Goal: Communication & Community: Answer question/provide support

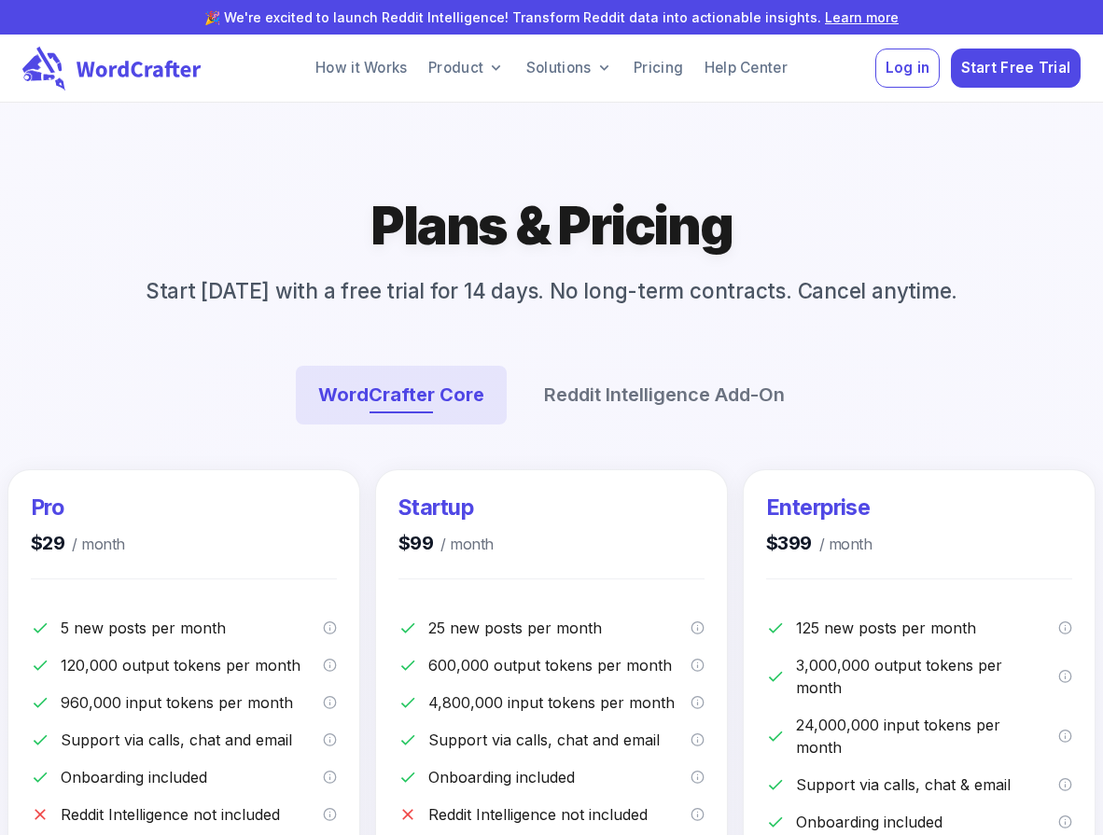
scroll to position [3948, 0]
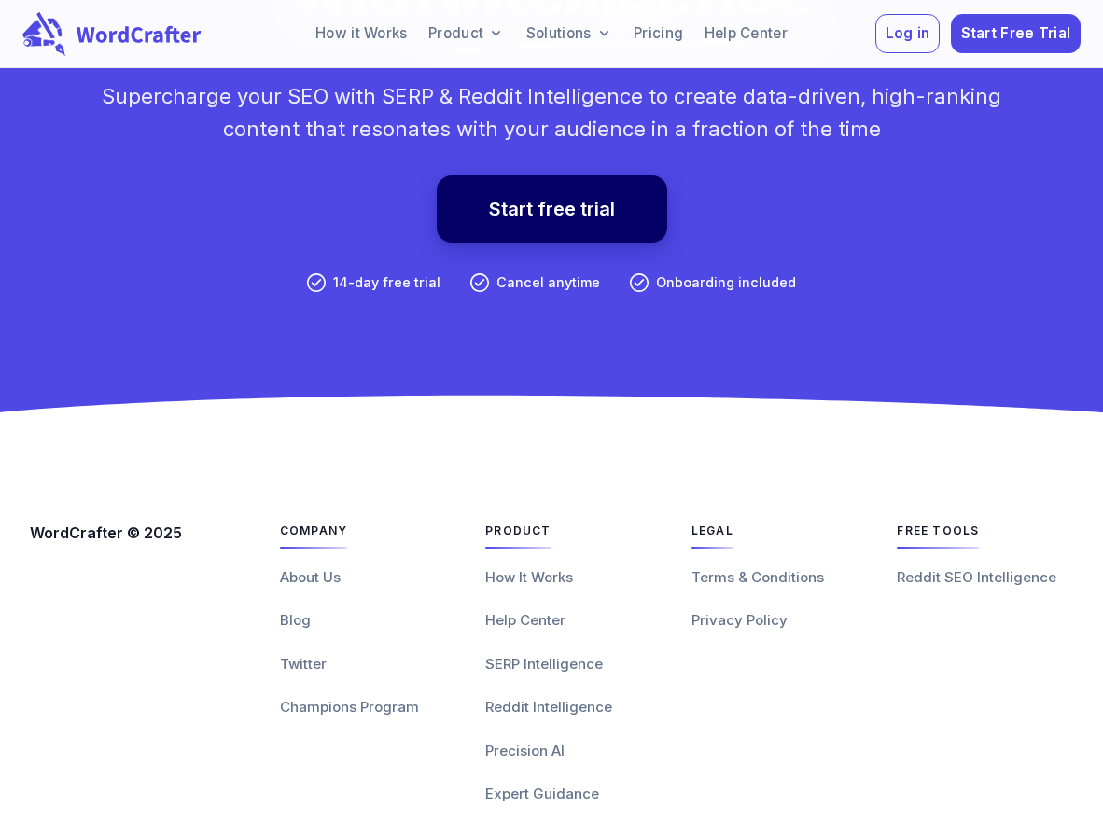
click at [726, 674] on div "Legal Terms & Conditions Privacy Policy" at bounding box center [780, 661] width 176 height 288
drag, startPoint x: 728, startPoint y: 671, endPoint x: 1030, endPoint y: 536, distance: 331.3
click at [1030, 568] on span "Reddit SEO Intelligence" at bounding box center [977, 577] width 160 height 18
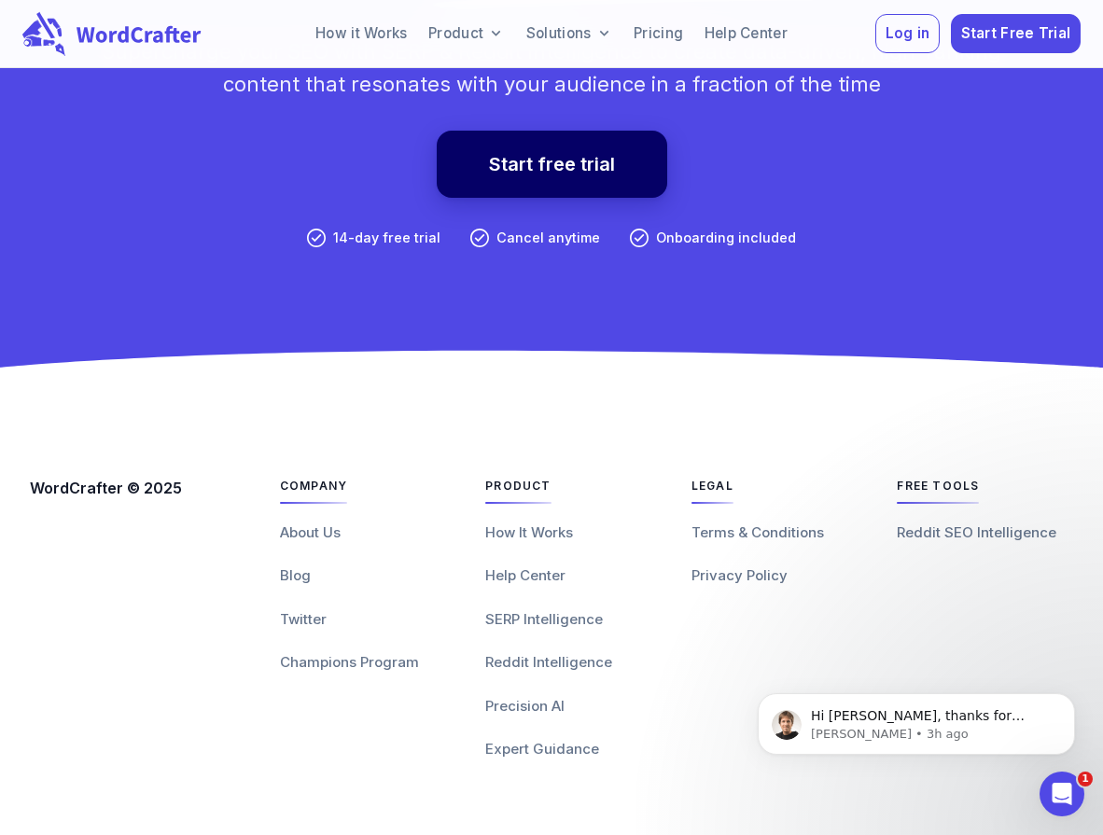
scroll to position [14019, 0]
click at [968, 732] on p "Federico • 3h ago" at bounding box center [931, 734] width 241 height 17
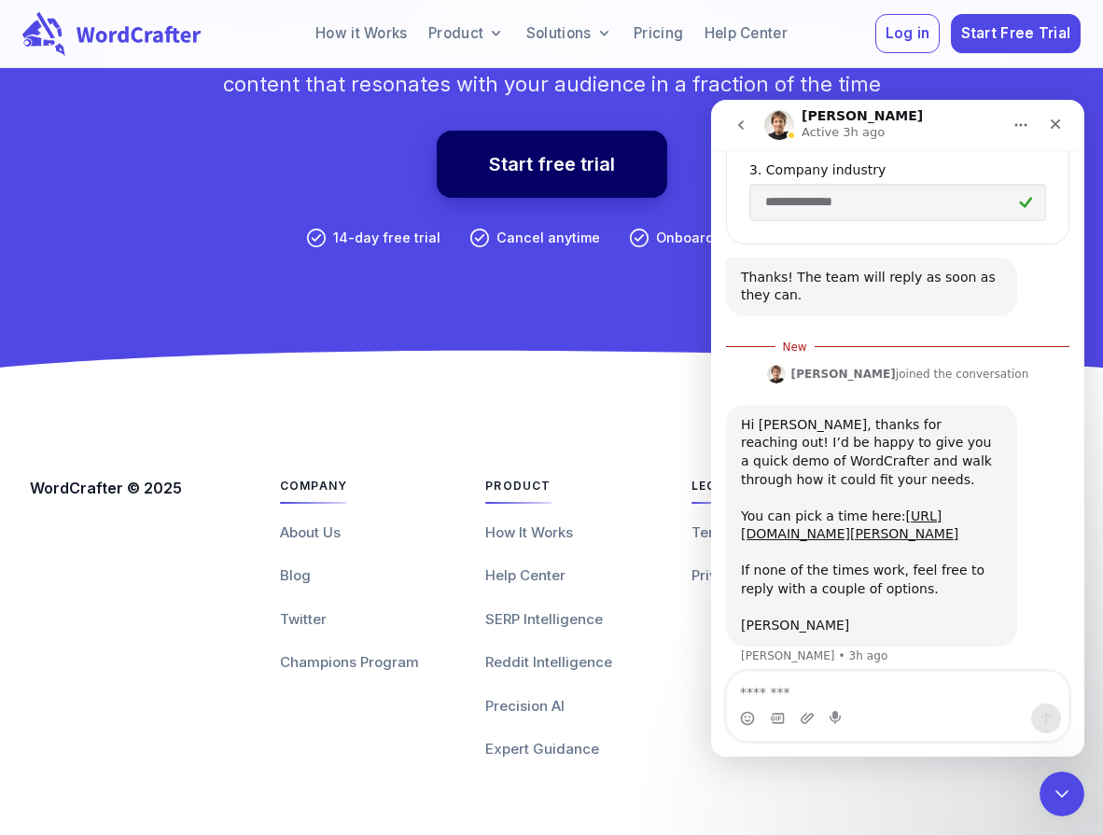
scroll to position [767, 0]
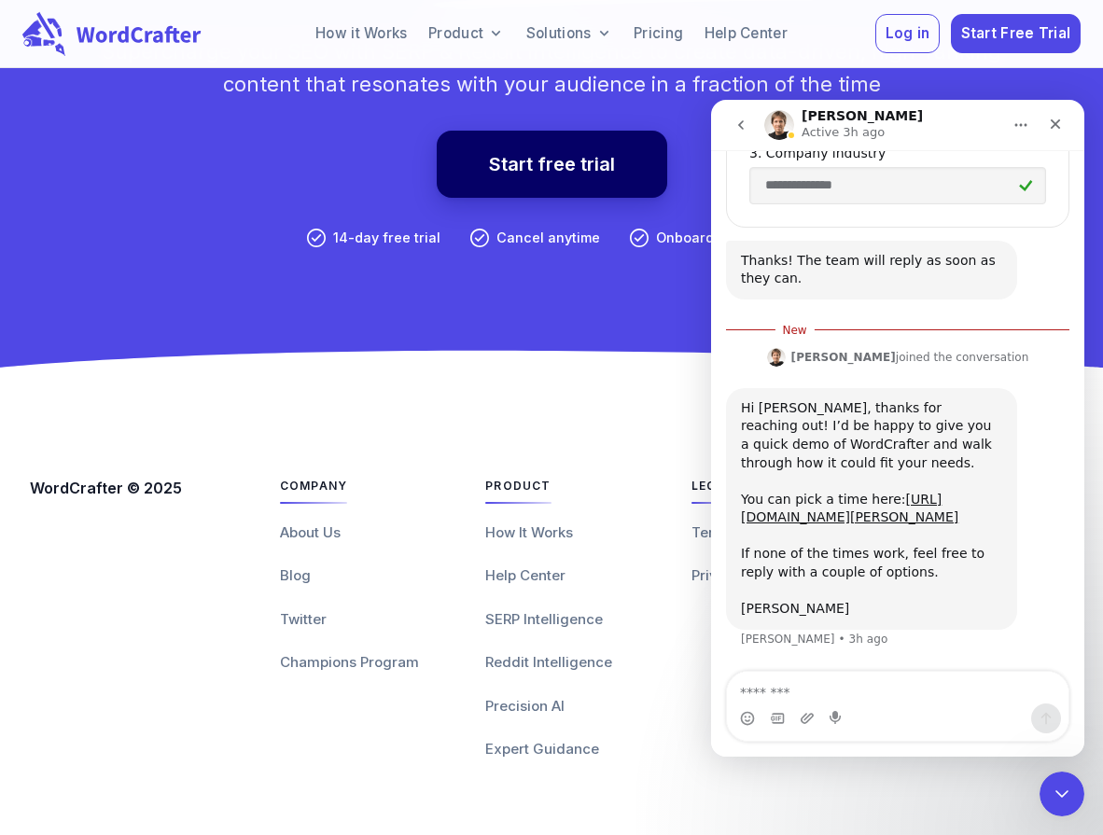
click at [837, 564] on div "If none of the times work, feel free to reply with a couple of options. Federico" at bounding box center [871, 572] width 261 height 91
click at [809, 685] on textarea "Message…" at bounding box center [898, 688] width 342 height 32
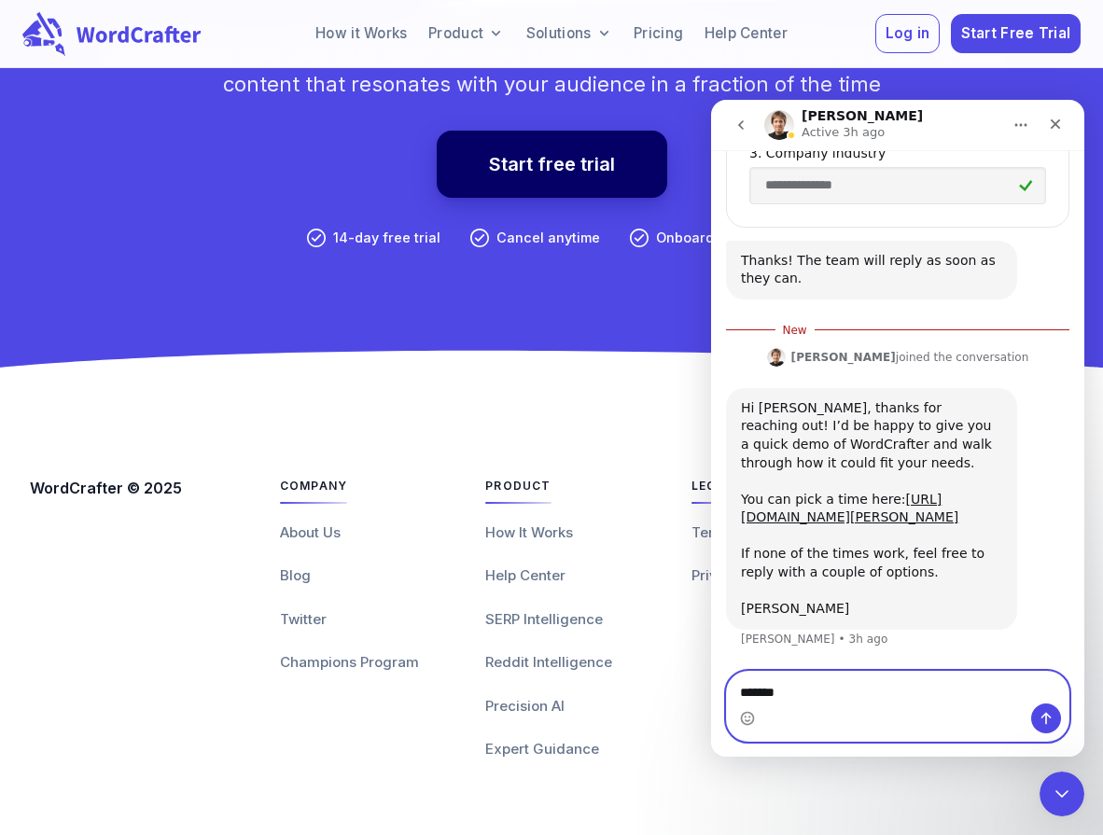
scroll to position [13997, 0]
type textarea "**********"
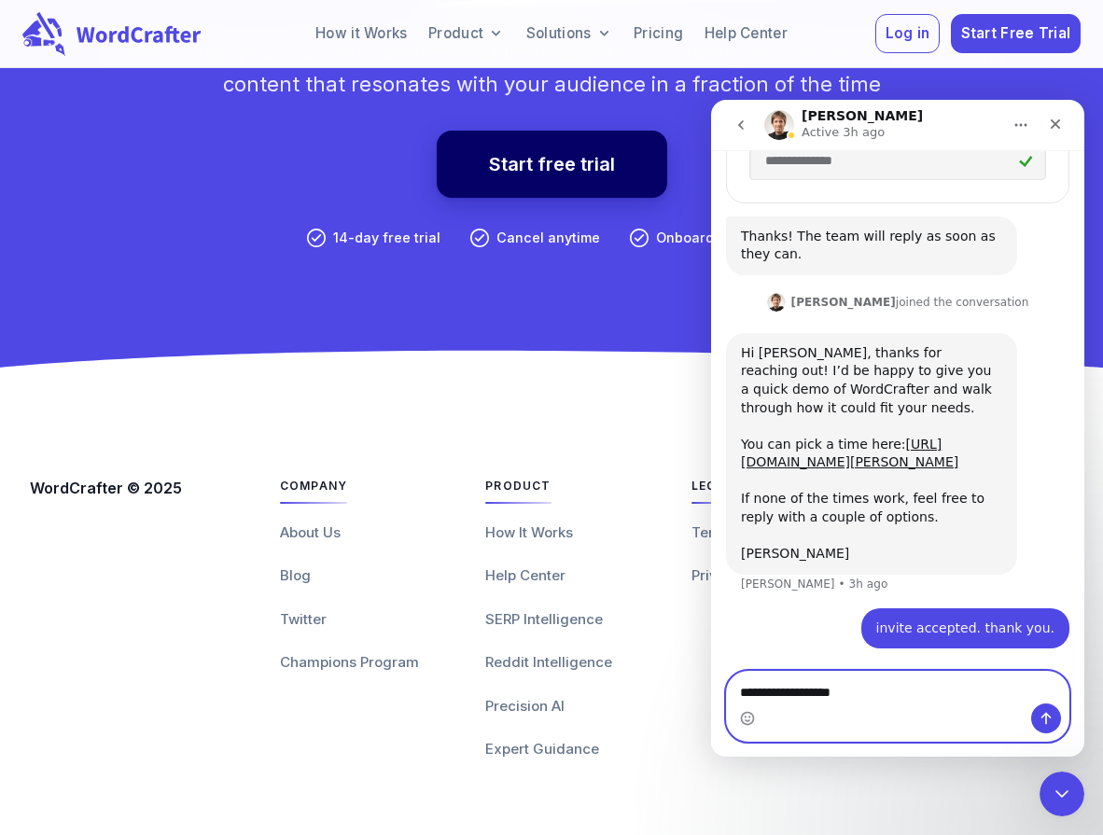
type textarea "**********"
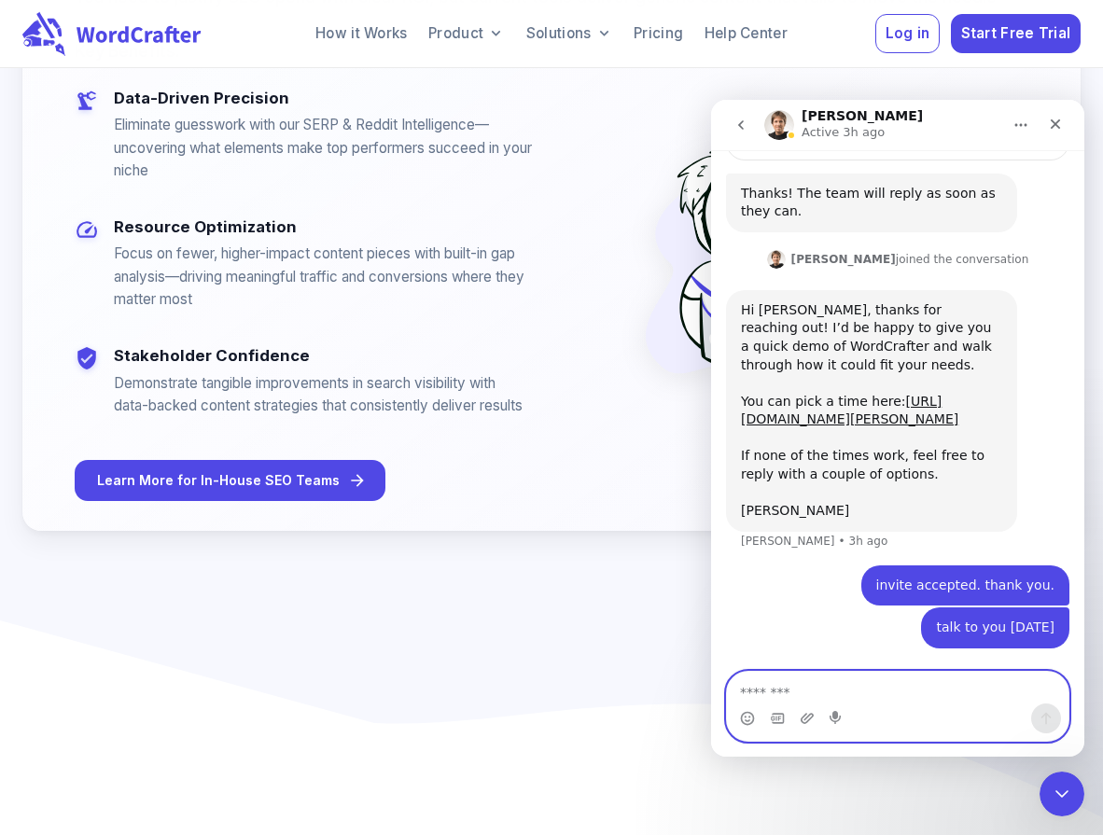
scroll to position [10764, 0]
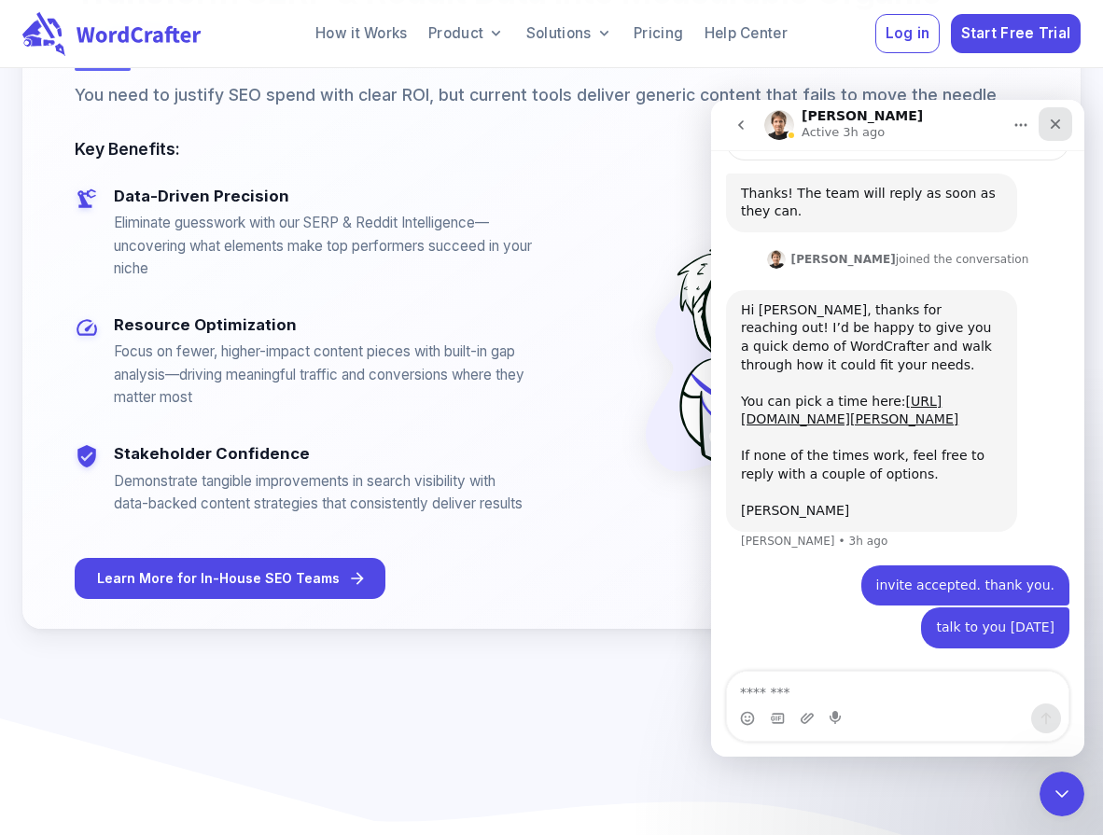
click at [1046, 127] on div "Close" at bounding box center [1056, 124] width 34 height 34
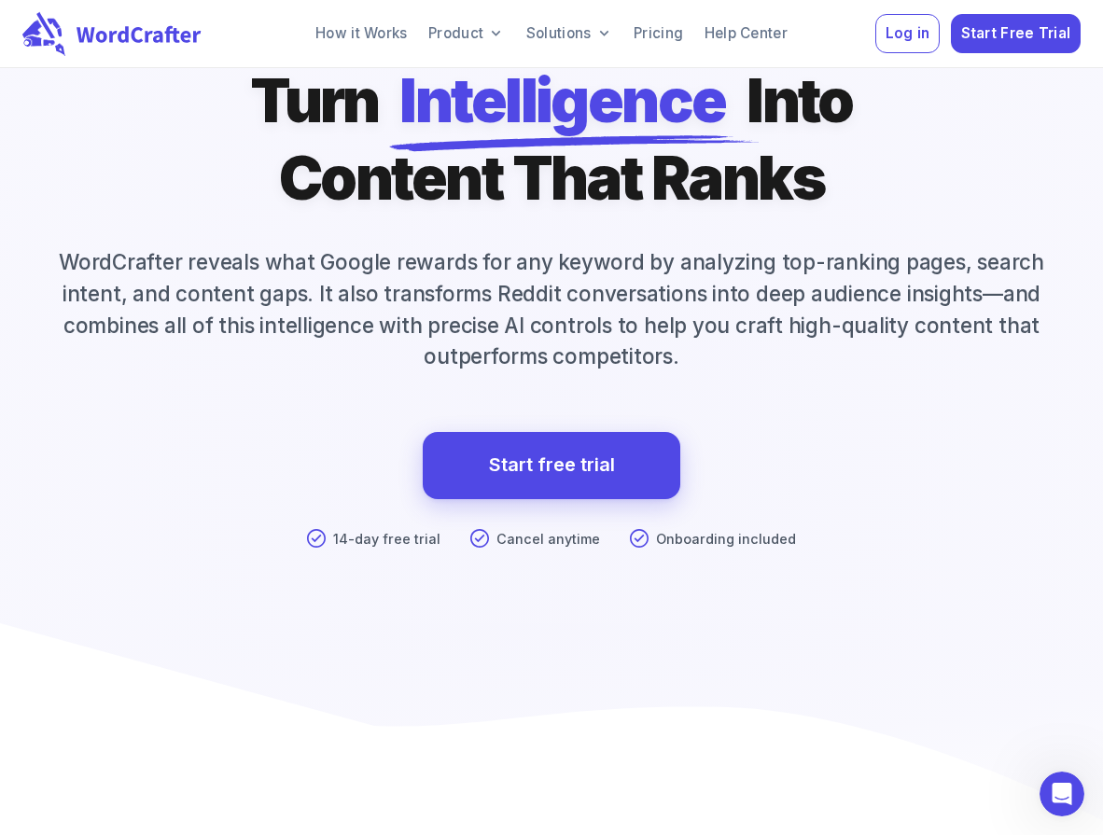
scroll to position [0, 0]
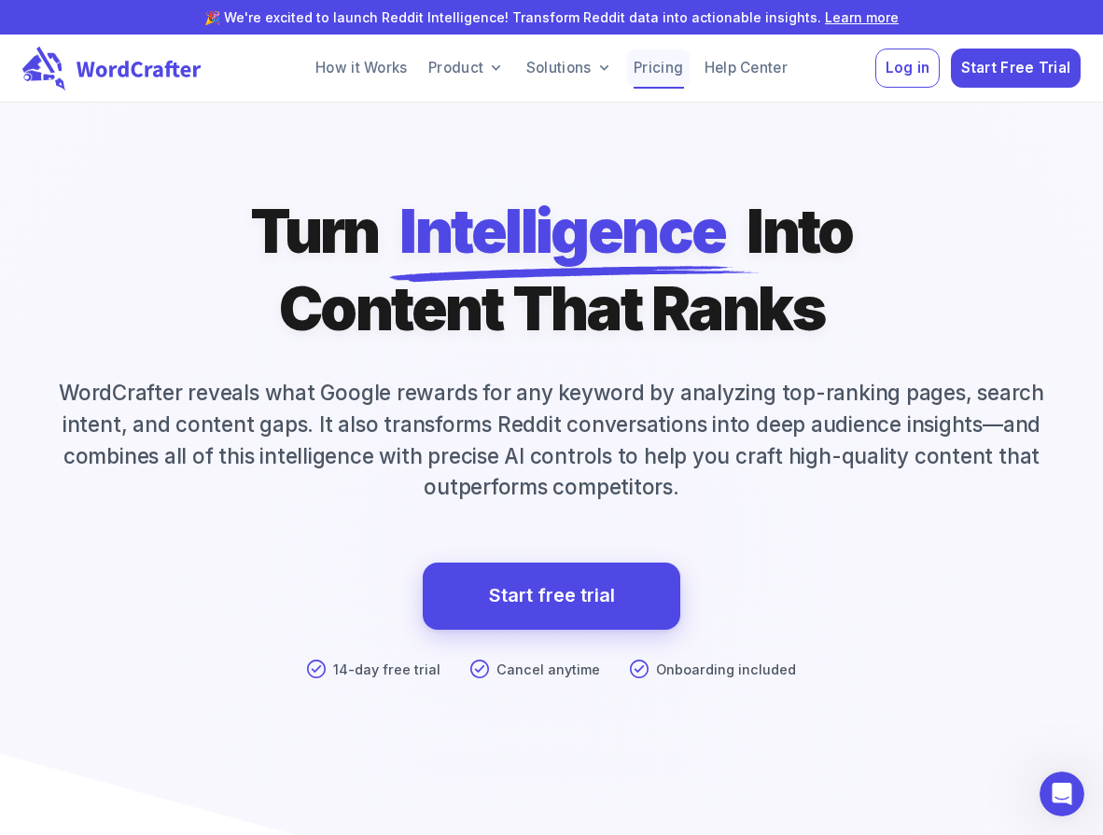
click at [646, 73] on link "Pricing" at bounding box center [658, 67] width 63 height 37
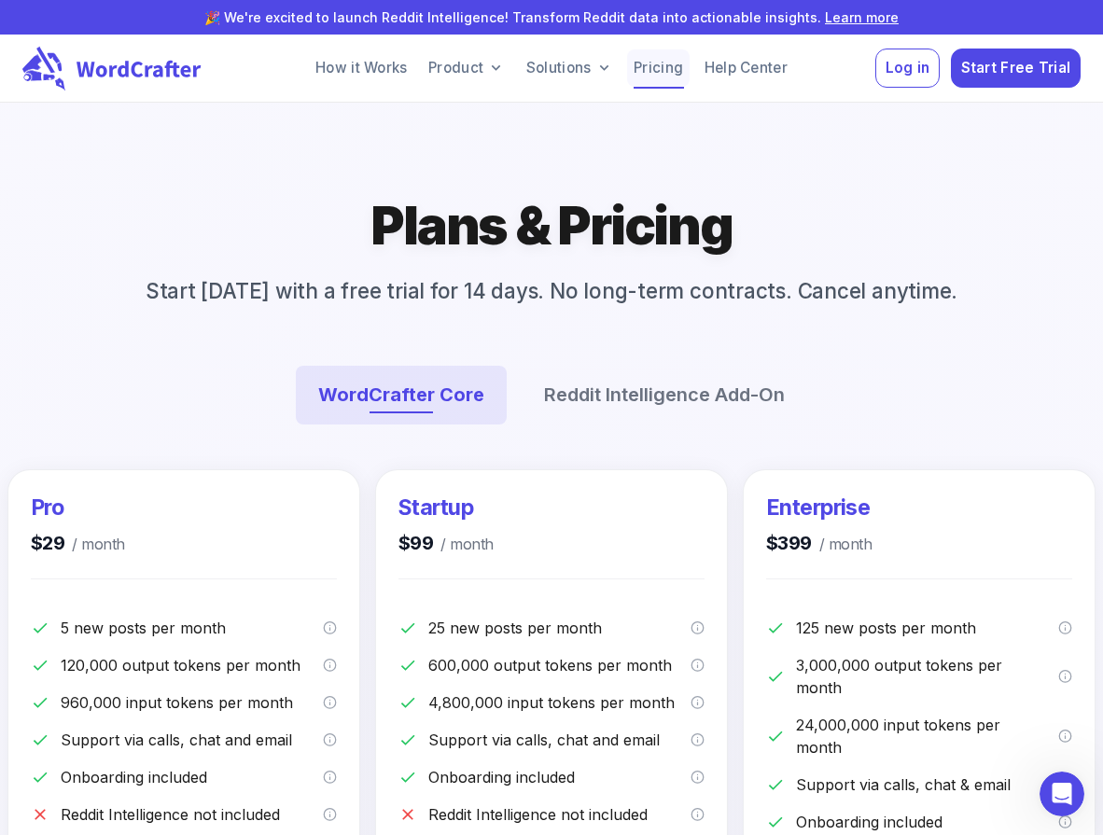
scroll to position [834, 0]
